Goal: Find specific page/section: Find specific page/section

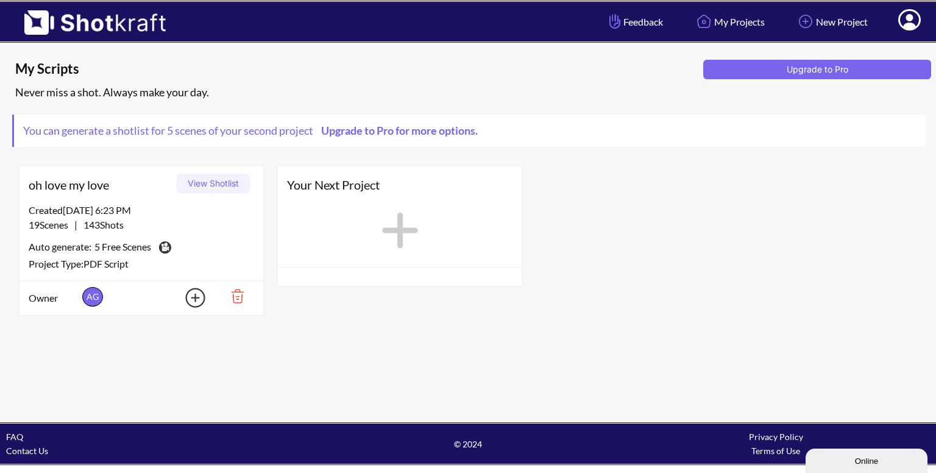
click at [212, 187] on button "View Shotlist" at bounding box center [213, 183] width 73 height 19
